Goal: Task Accomplishment & Management: Manage account settings

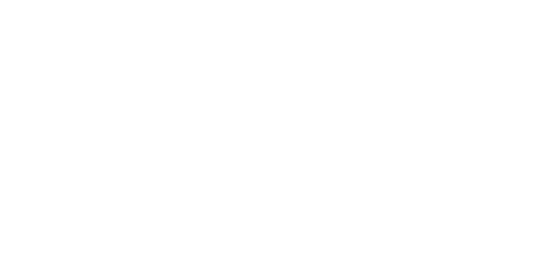
type input "**********"
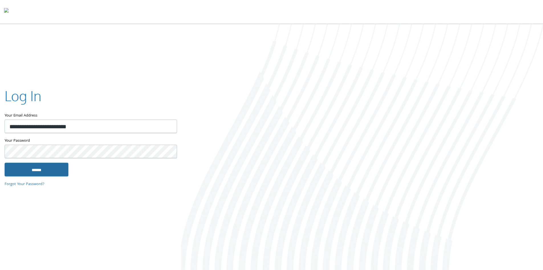
click at [36, 173] on input "******" at bounding box center [37, 169] width 64 height 14
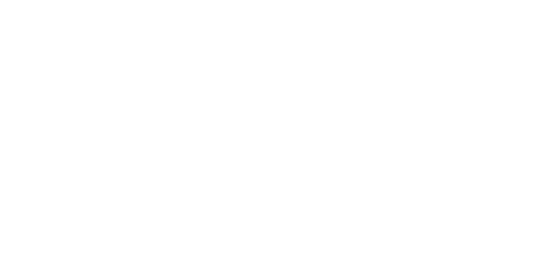
type input "**********"
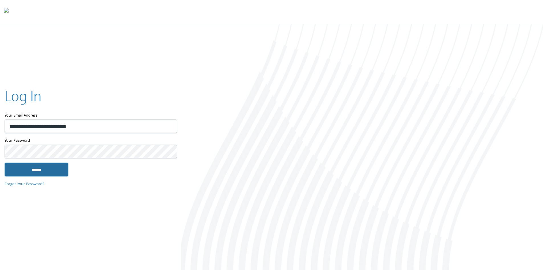
click at [31, 171] on input "******" at bounding box center [37, 169] width 64 height 14
